Goal: Task Accomplishment & Management: Manage account settings

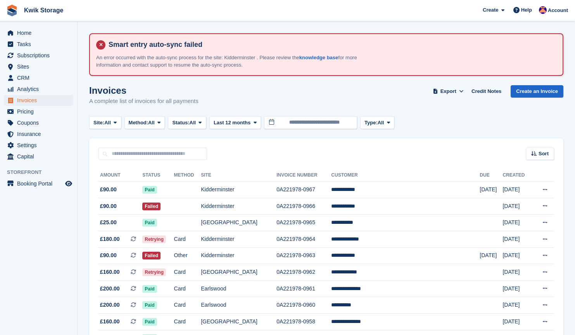
scroll to position [81, 0]
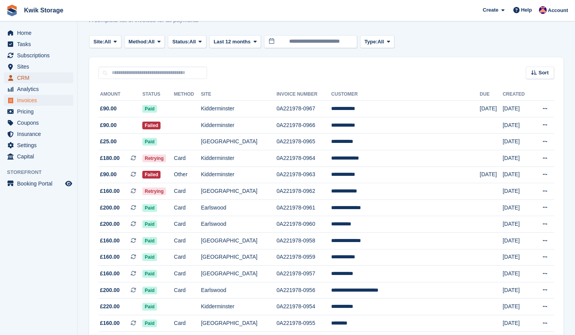
click at [40, 76] on span "CRM" at bounding box center [40, 78] width 47 height 11
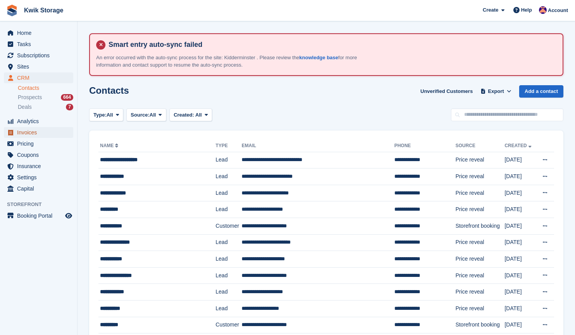
click at [36, 128] on span "Invoices" at bounding box center [40, 132] width 47 height 11
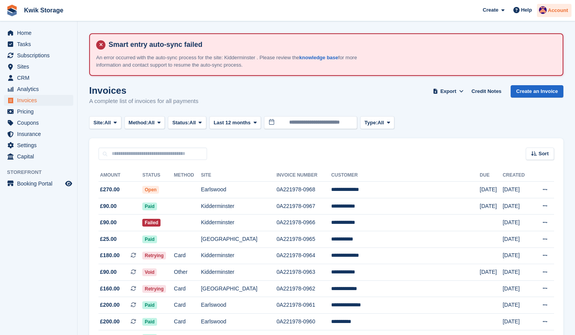
click at [555, 16] on div "Account" at bounding box center [554, 11] width 35 height 14
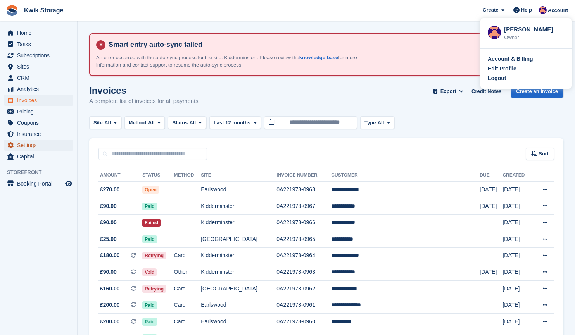
click at [35, 145] on span "Settings" at bounding box center [40, 145] width 47 height 11
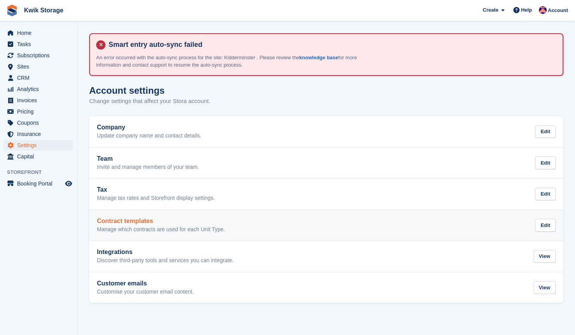
click at [352, 238] on link "Contract templates Manage which contracts are used for each Unit Type. Edit" at bounding box center [326, 225] width 474 height 31
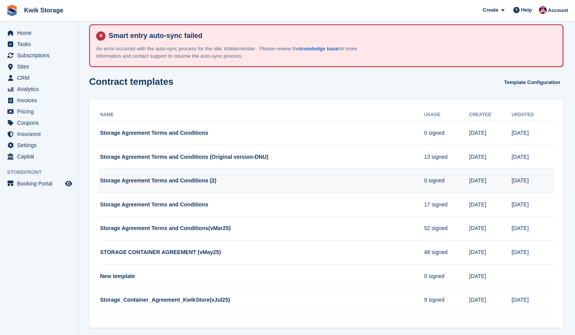
scroll to position [18, 0]
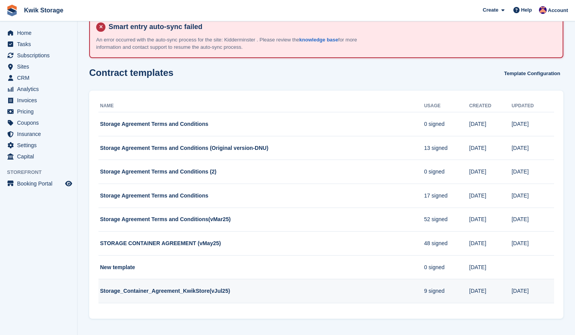
click at [323, 294] on td "Storage_Container_Agreement_KwikStore(vJul25)" at bounding box center [262, 292] width 326 height 24
click at [366, 296] on td "Storage_Container_Agreement_KwikStore(vJul25)" at bounding box center [262, 292] width 326 height 24
click at [360, 290] on td "Storage_Container_Agreement_KwikStore(vJul25)" at bounding box center [262, 292] width 326 height 24
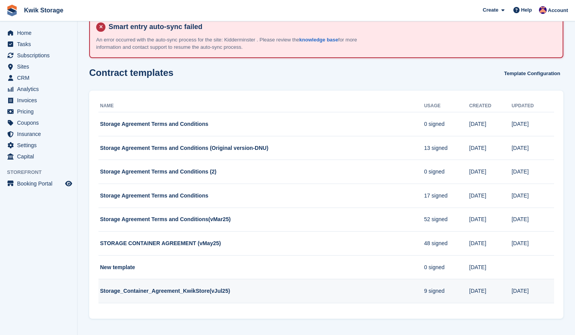
click at [360, 290] on td "Storage_Container_Agreement_KwikStore(vJul25)" at bounding box center [262, 292] width 326 height 24
drag, startPoint x: 360, startPoint y: 290, endPoint x: 392, endPoint y: 295, distance: 32.1
click at [392, 295] on td "Storage_Container_Agreement_KwikStore(vJul25)" at bounding box center [262, 292] width 326 height 24
click at [428, 296] on td "9 signed" at bounding box center [446, 292] width 45 height 24
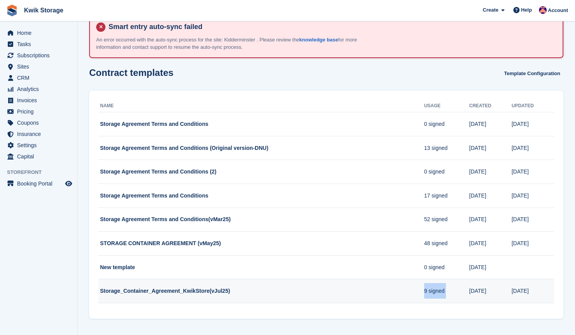
click at [428, 296] on td "9 signed" at bounding box center [446, 292] width 45 height 24
click at [465, 296] on td "9 signed" at bounding box center [446, 292] width 45 height 24
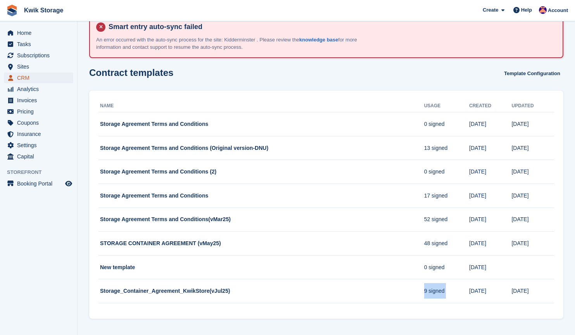
click at [41, 83] on span "CRM" at bounding box center [40, 78] width 47 height 11
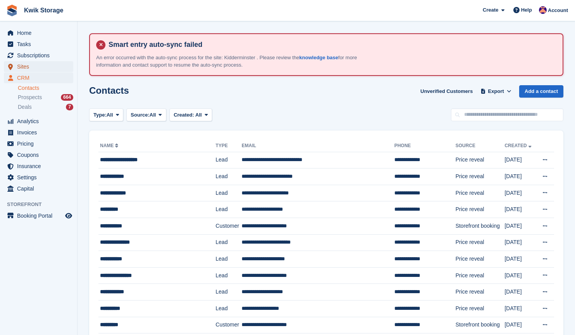
click at [39, 67] on span "Sites" at bounding box center [40, 66] width 47 height 11
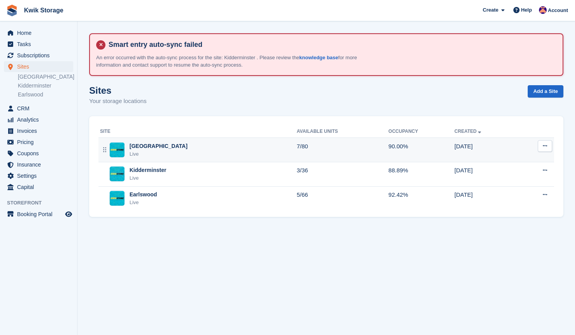
click at [543, 145] on icon at bounding box center [545, 146] width 4 height 5
click at [514, 158] on p "Edit site" at bounding box center [514, 161] width 67 height 10
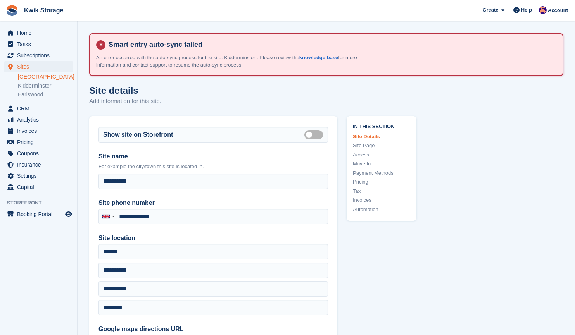
type input "**********"
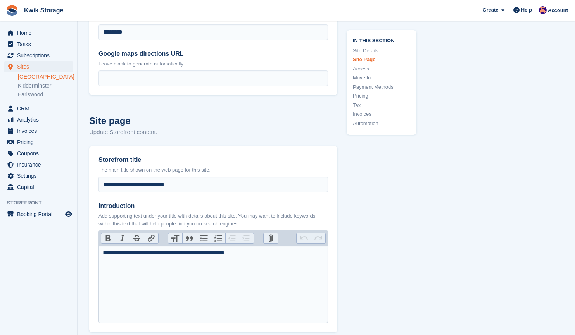
scroll to position [277, 0]
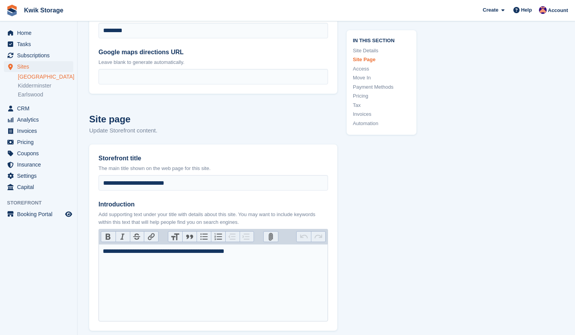
click at [366, 79] on link "Move In" at bounding box center [381, 78] width 57 height 8
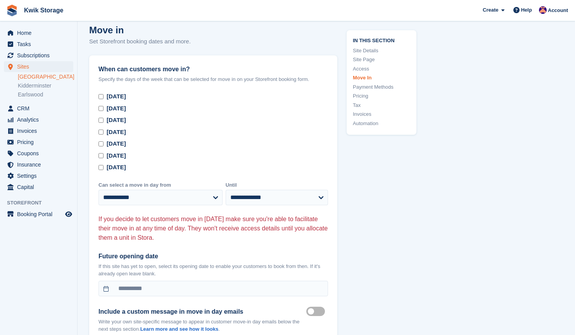
click at [371, 123] on link "Automation" at bounding box center [381, 124] width 57 height 8
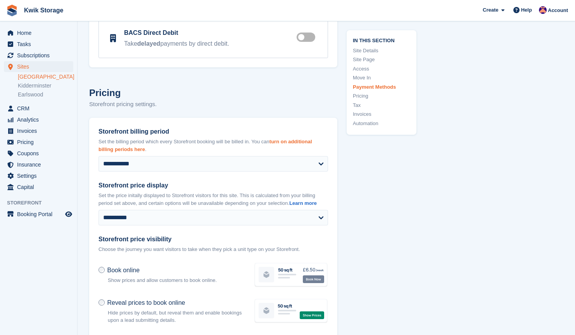
scroll to position [2935, 0]
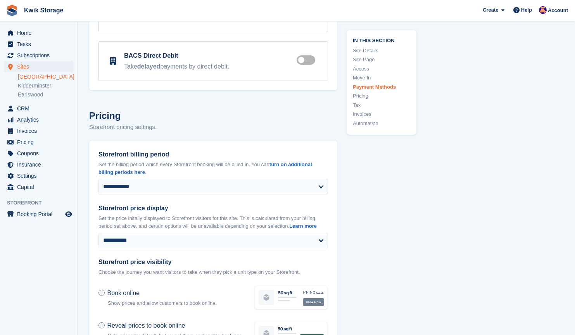
click at [362, 70] on link "Access" at bounding box center [381, 69] width 57 height 8
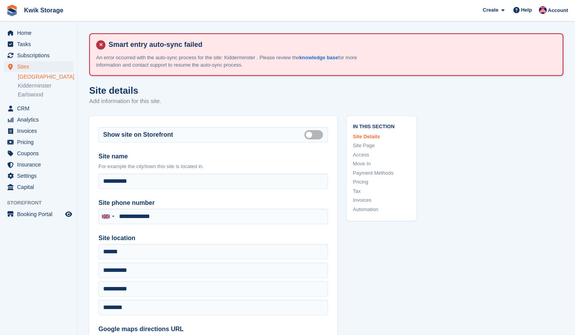
click at [368, 201] on link "Invoices" at bounding box center [381, 201] width 57 height 8
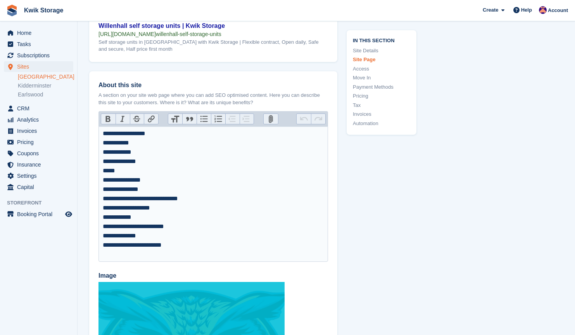
scroll to position [1163, 0]
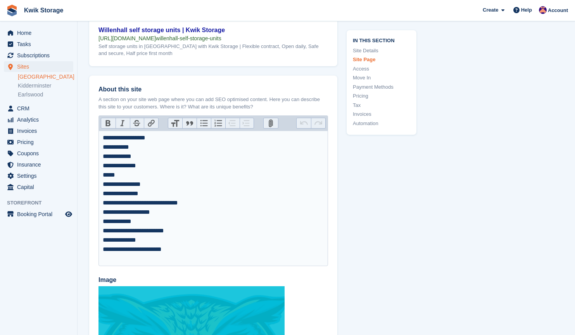
click at [109, 136] on div "**********" at bounding box center [213, 198] width 221 height 130
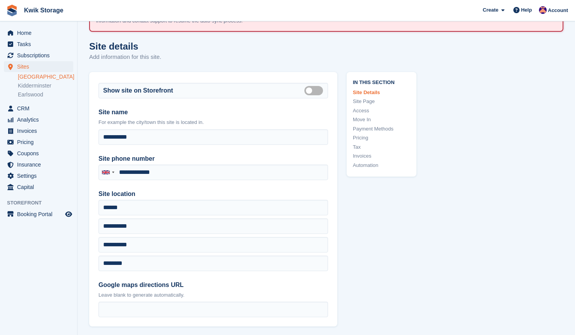
scroll to position [44, 0]
click at [31, 66] on span "Sites" at bounding box center [40, 66] width 47 height 11
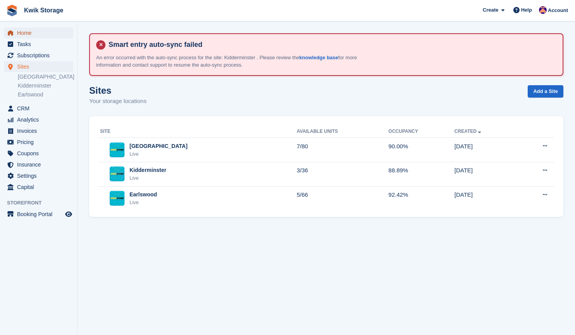
click at [41, 34] on span "Home" at bounding box center [40, 33] width 47 height 11
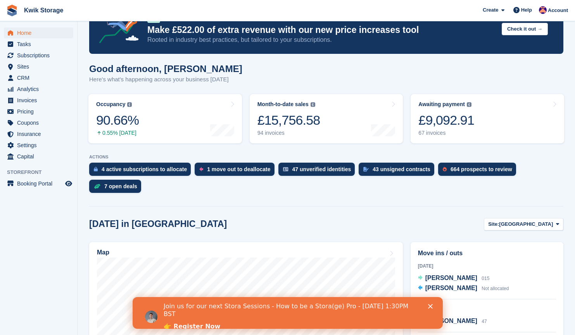
scroll to position [81, 0]
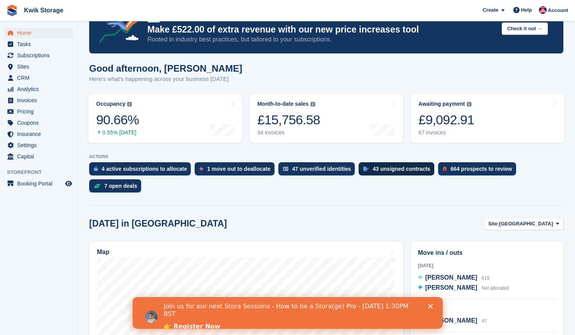
click at [382, 170] on div "43 unsigned contracts" at bounding box center [402, 169] width 58 height 6
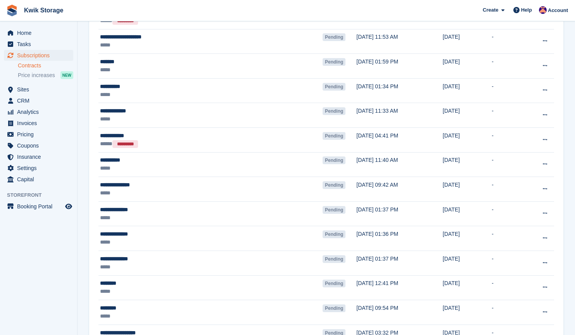
scroll to position [1108, 0]
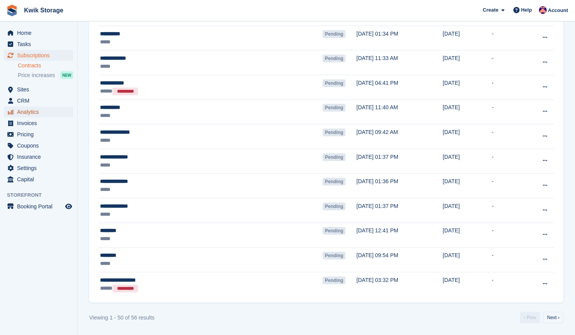
click at [32, 116] on span "Analytics" at bounding box center [40, 112] width 47 height 11
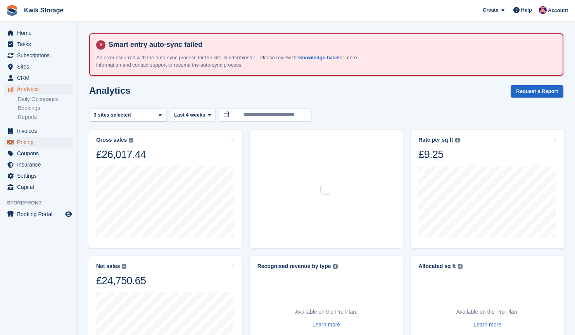
click at [41, 140] on span "Pricing" at bounding box center [40, 142] width 47 height 11
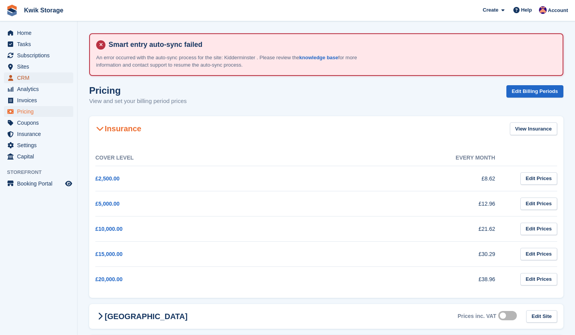
click at [42, 83] on span "CRM" at bounding box center [40, 78] width 47 height 11
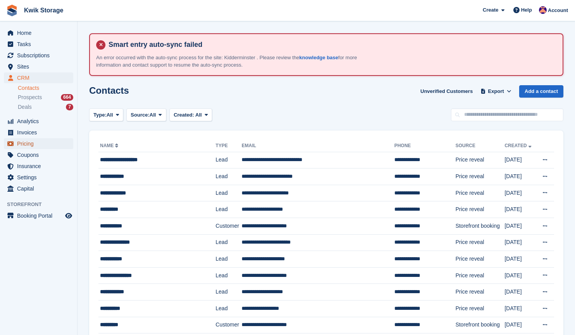
click at [33, 142] on span "Pricing" at bounding box center [40, 143] width 47 height 11
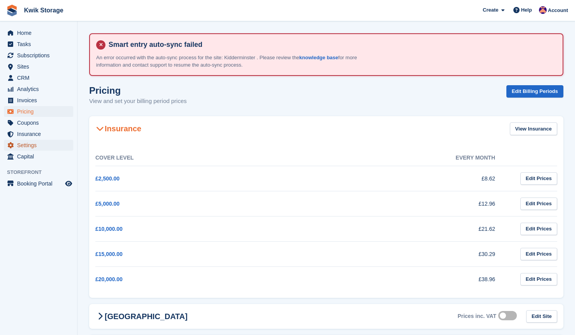
click at [38, 146] on span "Settings" at bounding box center [40, 145] width 47 height 11
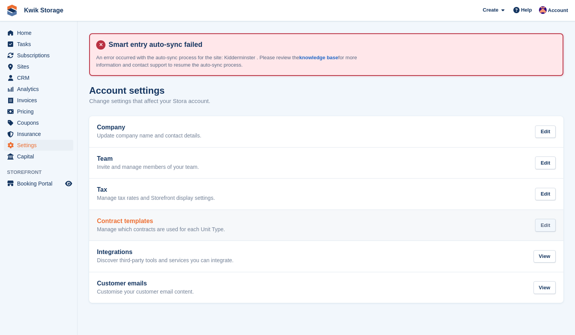
click at [544, 224] on div "Edit" at bounding box center [545, 225] width 21 height 13
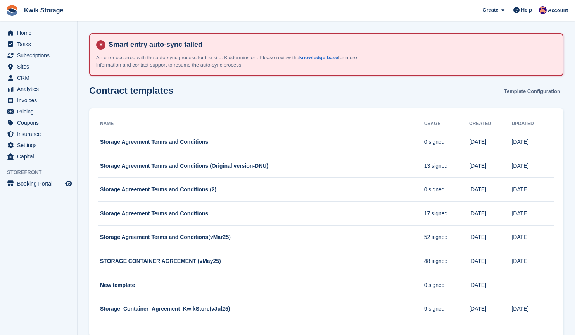
click at [533, 96] on link "Template Configuration" at bounding box center [532, 91] width 62 height 13
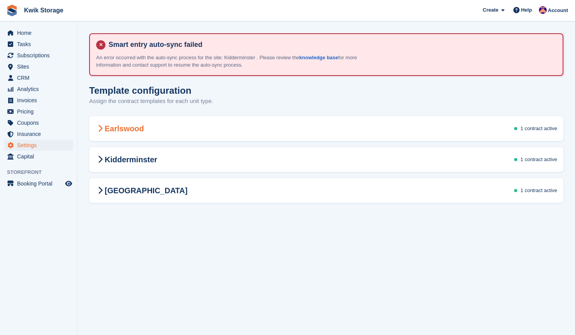
click at [424, 135] on div "Earlswood 1 contract active" at bounding box center [326, 129] width 474 height 22
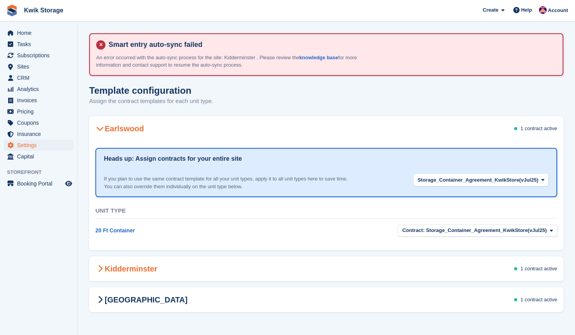
click at [479, 267] on div "Kidderminster 1 contract active" at bounding box center [326, 269] width 474 height 22
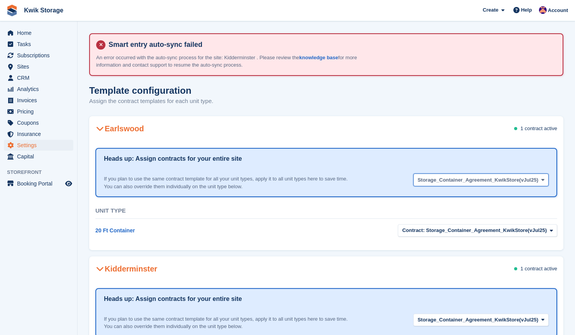
click at [501, 180] on span "Storage_Container_Agreement_KwikStore(vJul25)" at bounding box center [478, 180] width 121 height 8
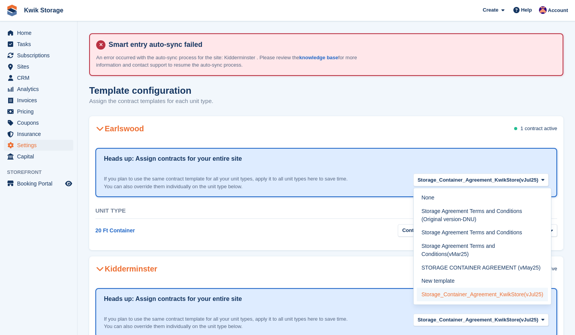
click at [455, 294] on label "Storage_Container_Agreement_KwikStore(vJul25)" at bounding box center [482, 295] width 131 height 14
click at [455, 294] on section "Heads up: Assign contracts for your entire site If you plan to use the same con…" at bounding box center [326, 313] width 462 height 49
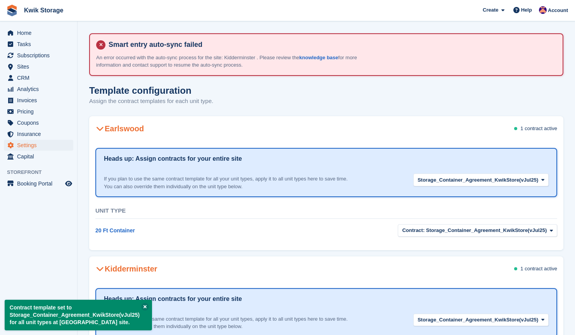
drag, startPoint x: 461, startPoint y: 177, endPoint x: 302, endPoint y: 175, distance: 159.0
click at [302, 175] on div "If you plan to use the same contract template for all your unit types, apply it…" at bounding box center [230, 182] width 253 height 15
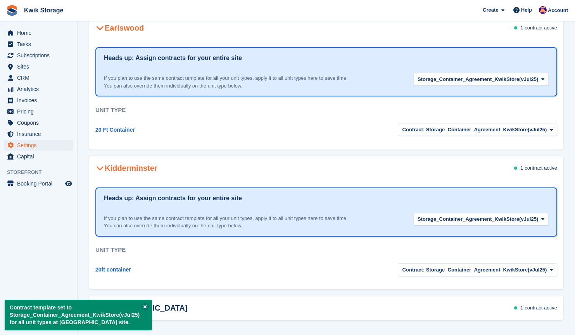
scroll to position [104, 0]
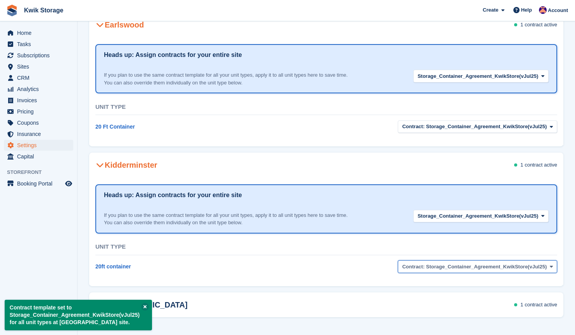
click at [524, 266] on span "Contract: Storage_Container_Agreement_KwikStore(vJul25)" at bounding box center [474, 267] width 145 height 8
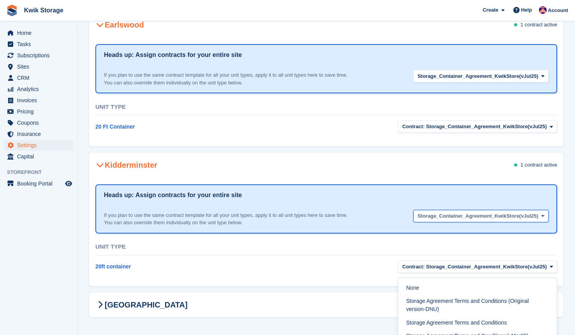
click at [528, 211] on button "Storage_Container_Agreement_KwikStore(vJul25)" at bounding box center [480, 216] width 135 height 13
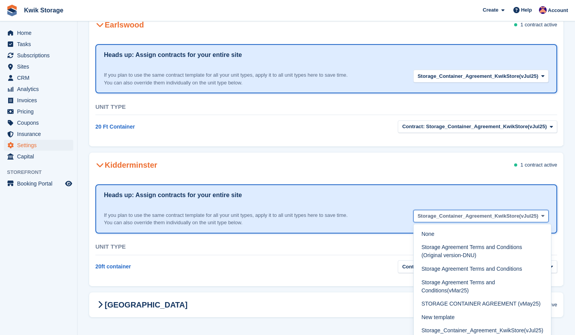
click at [527, 214] on span "Storage_Container_Agreement_KwikStore(vJul25)" at bounding box center [478, 217] width 121 height 8
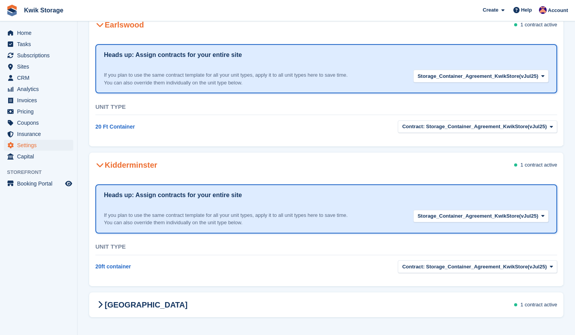
click at [493, 164] on div "Kidderminster 1 contract active" at bounding box center [326, 165] width 474 height 22
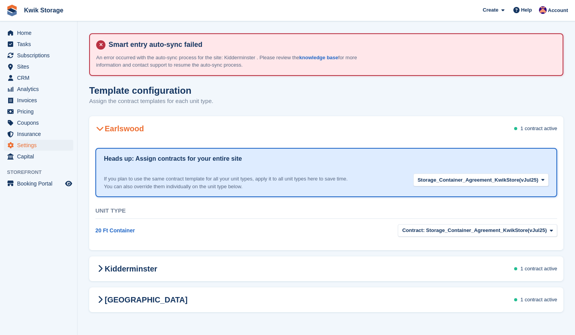
click at [130, 127] on h2 "Earlswood" at bounding box center [119, 128] width 48 height 9
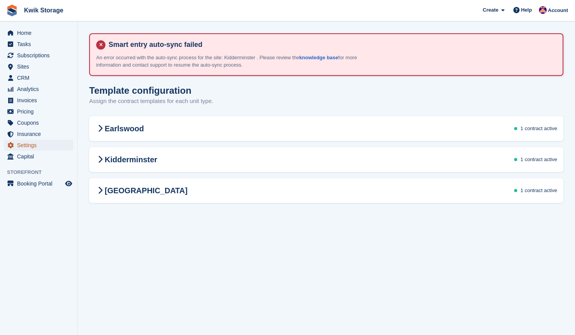
click at [49, 146] on span "Settings" at bounding box center [40, 145] width 47 height 11
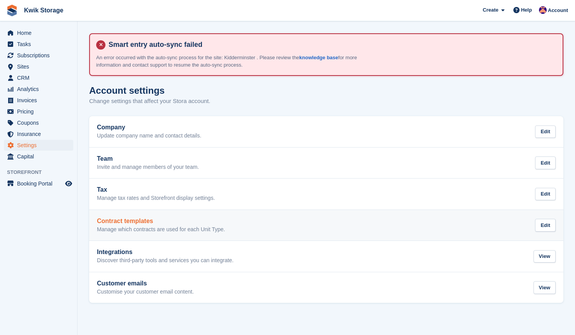
click at [489, 223] on div "Contract templates Manage which contracts are used for each Unit Type. Edit" at bounding box center [326, 226] width 459 height 16
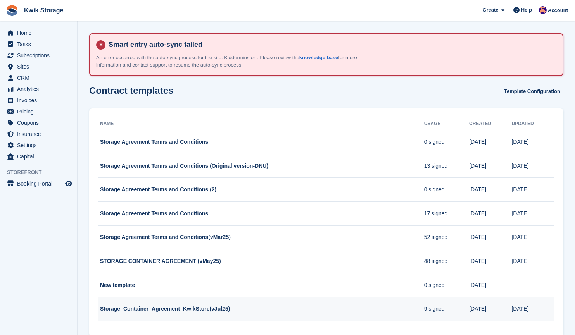
click at [351, 307] on td "Storage_Container_Agreement_KwikStore(vJul25)" at bounding box center [262, 309] width 326 height 24
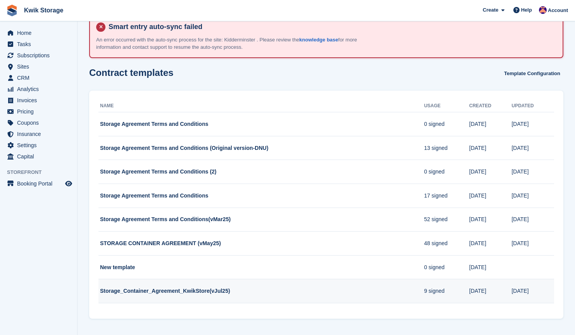
click at [466, 295] on td "9 signed" at bounding box center [446, 292] width 45 height 24
click at [468, 295] on td "9 signed" at bounding box center [446, 292] width 45 height 24
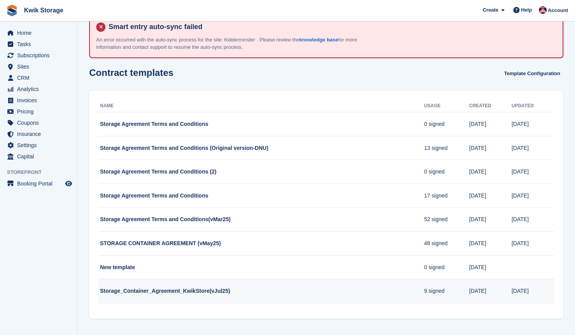
click at [468, 295] on td "9 signed" at bounding box center [446, 292] width 45 height 24
click at [482, 292] on td "24 Jul" at bounding box center [490, 292] width 42 height 24
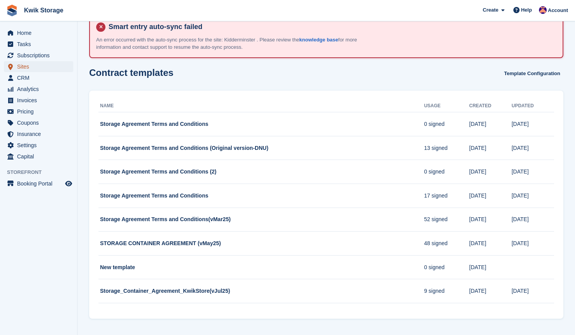
click at [42, 65] on span "Sites" at bounding box center [40, 66] width 47 height 11
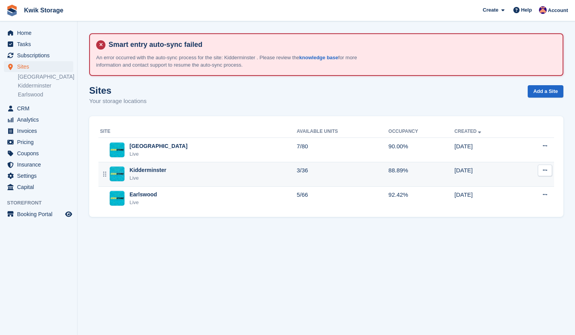
click at [202, 177] on div "Kidderminster Live" at bounding box center [198, 174] width 197 height 16
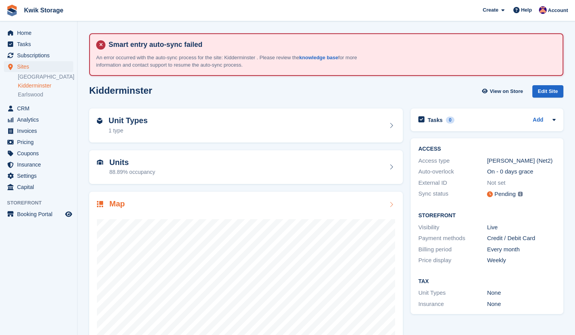
click at [201, 213] on div at bounding box center [246, 287] width 298 height 155
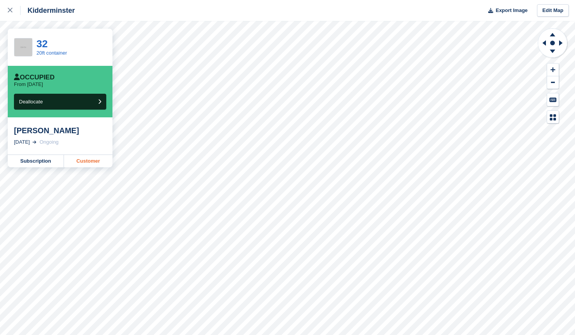
click at [96, 164] on link "Customer" at bounding box center [88, 161] width 48 height 12
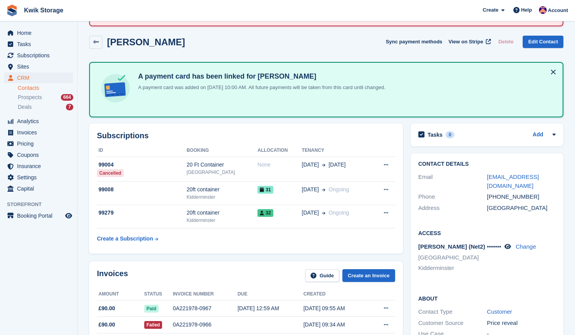
scroll to position [52, 0]
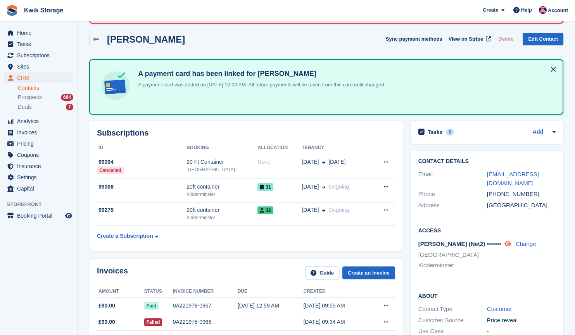
click at [511, 243] on icon at bounding box center [508, 244] width 7 height 6
click at [503, 241] on link at bounding box center [507, 244] width 9 height 7
